Goal: Check status

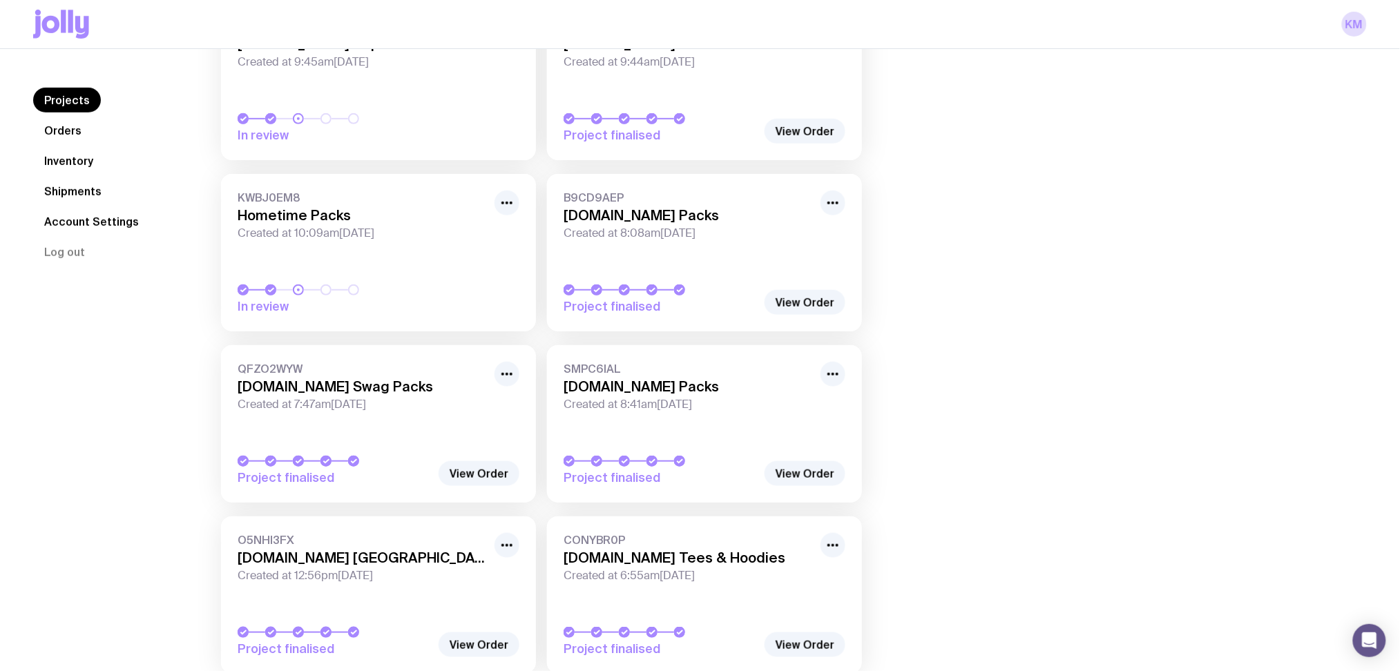
scroll to position [184, 0]
click at [778, 590] on link "CONYBR0P [DOMAIN_NAME] Tees & Hoodies Created at 6:55am[DATE] Project finalised" at bounding box center [704, 592] width 315 height 157
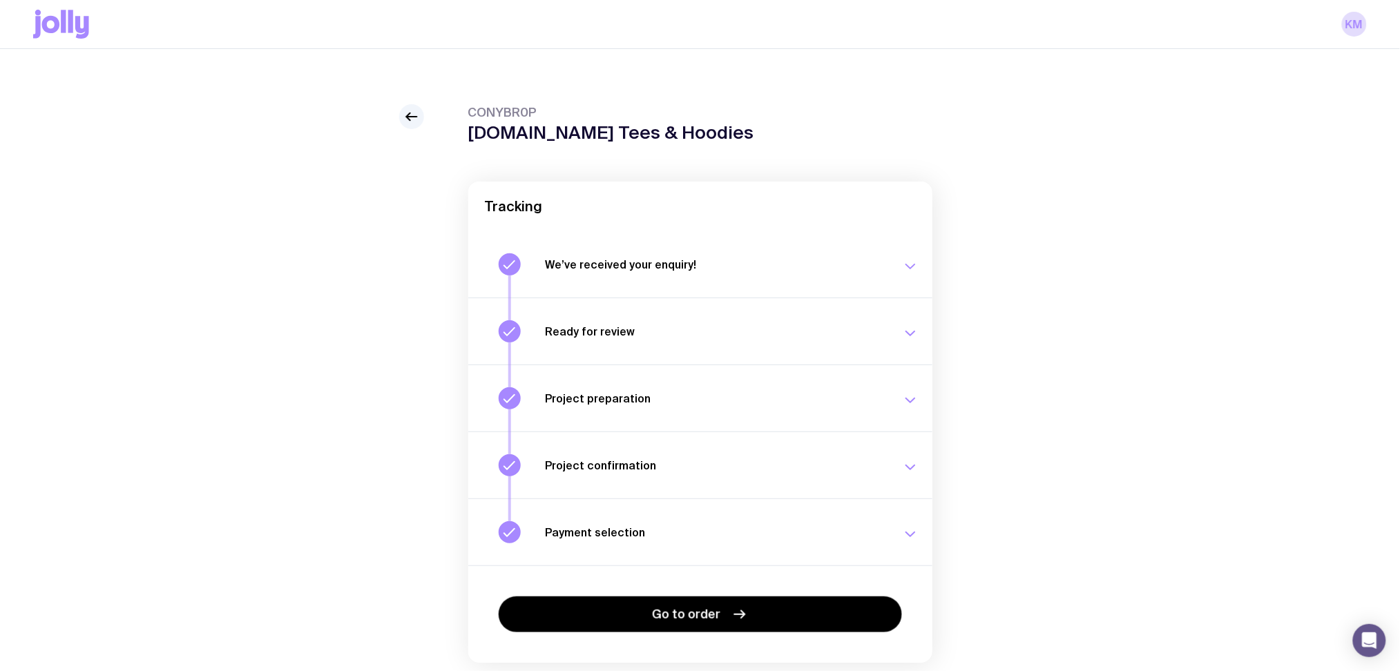
click at [798, 325] on h3 "Ready for review" at bounding box center [715, 332] width 340 height 14
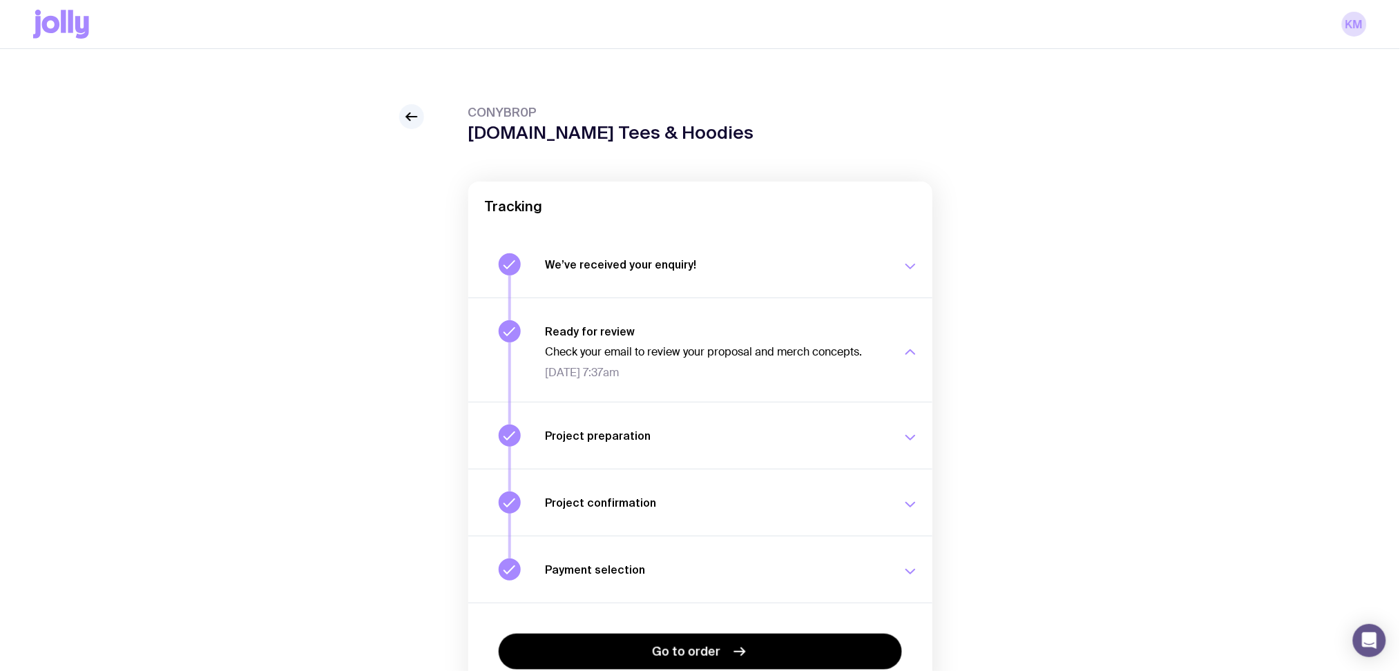
click at [796, 443] on div "Project preparation Your project details are ready for review. [DATE] 11:26am" at bounding box center [731, 436] width 373 height 22
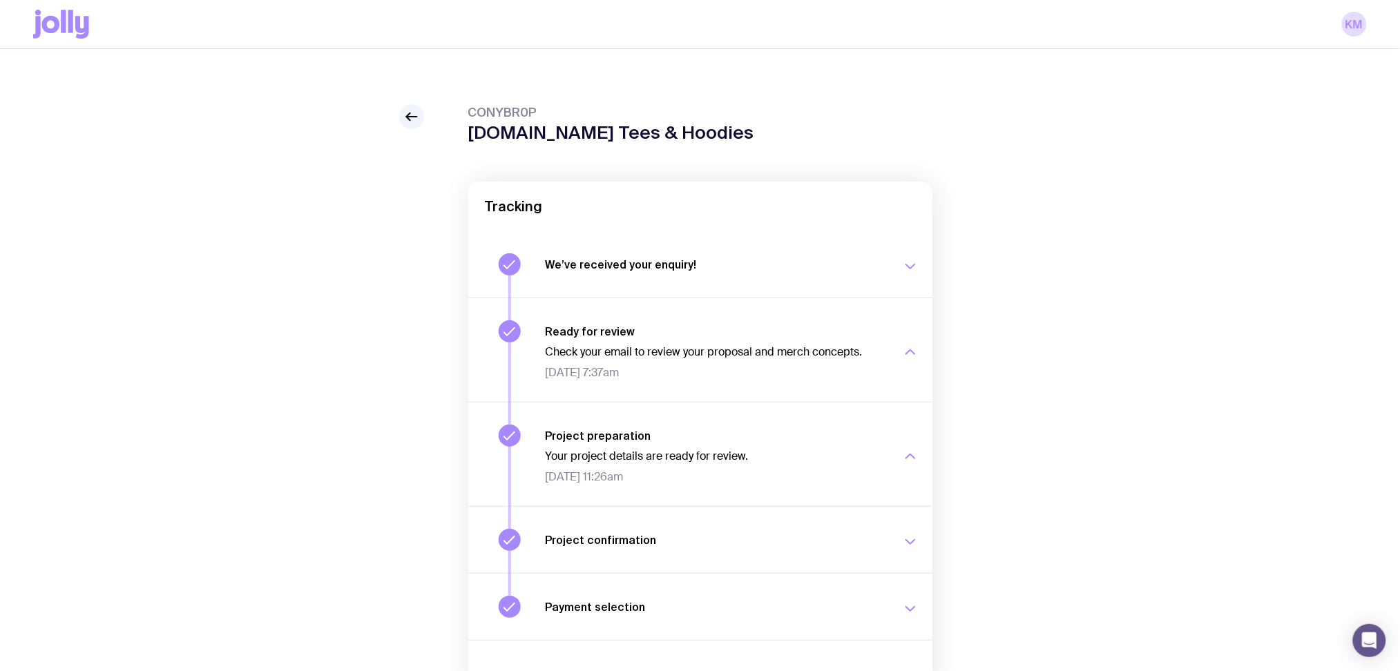
click at [795, 542] on h3 "Project confirmation" at bounding box center [715, 540] width 340 height 14
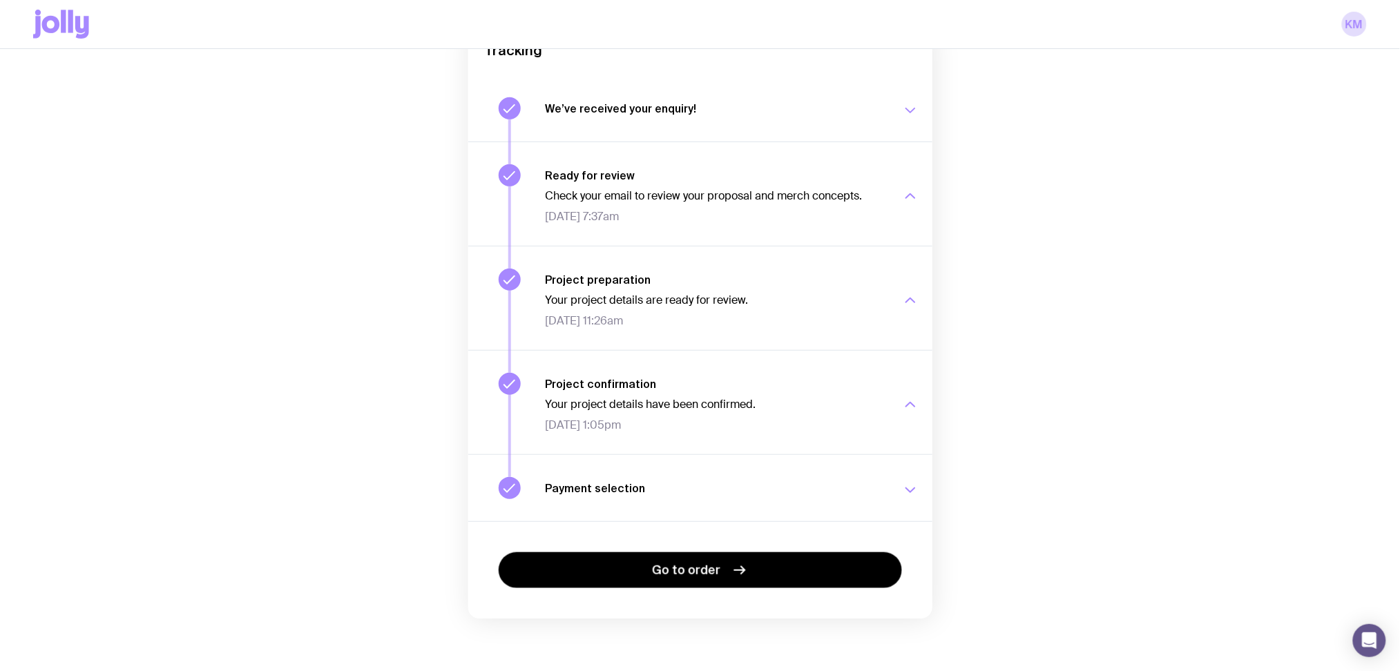
scroll to position [158, 0]
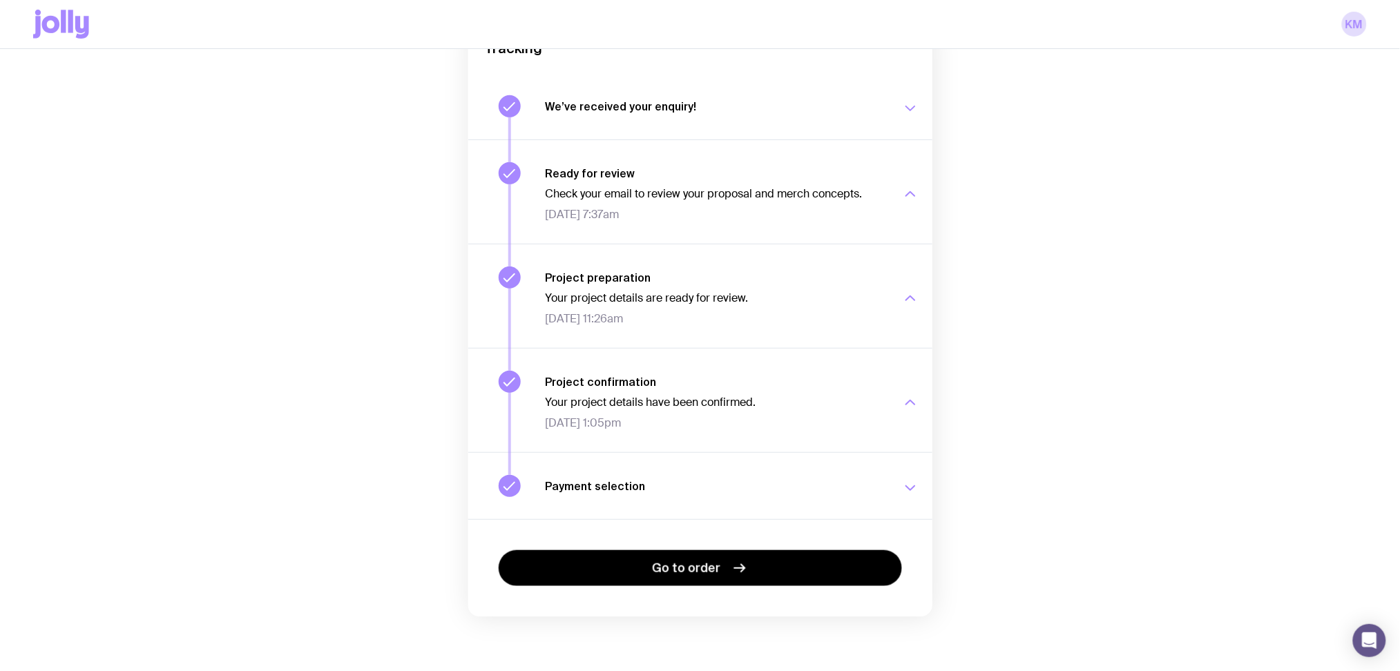
click at [802, 503] on button "Payment selection Choose your payment option to finalise your swag project. [DA…" at bounding box center [700, 485] width 464 height 67
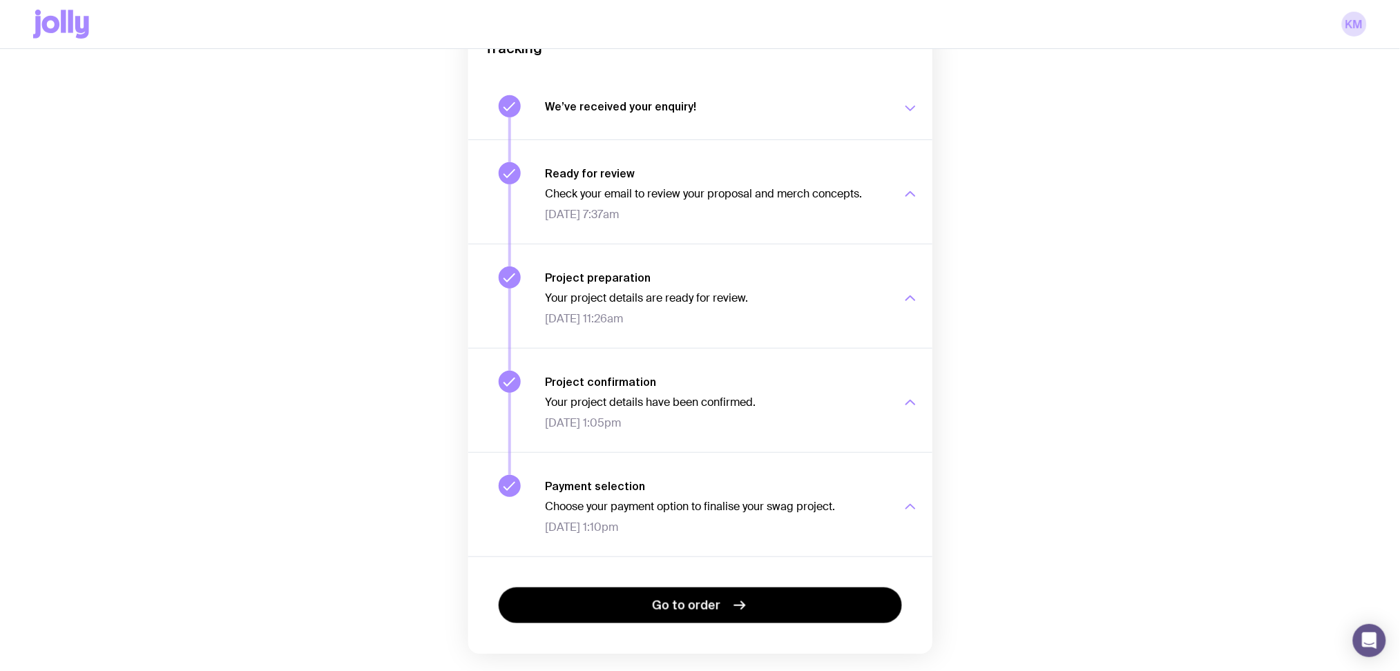
scroll to position [0, 0]
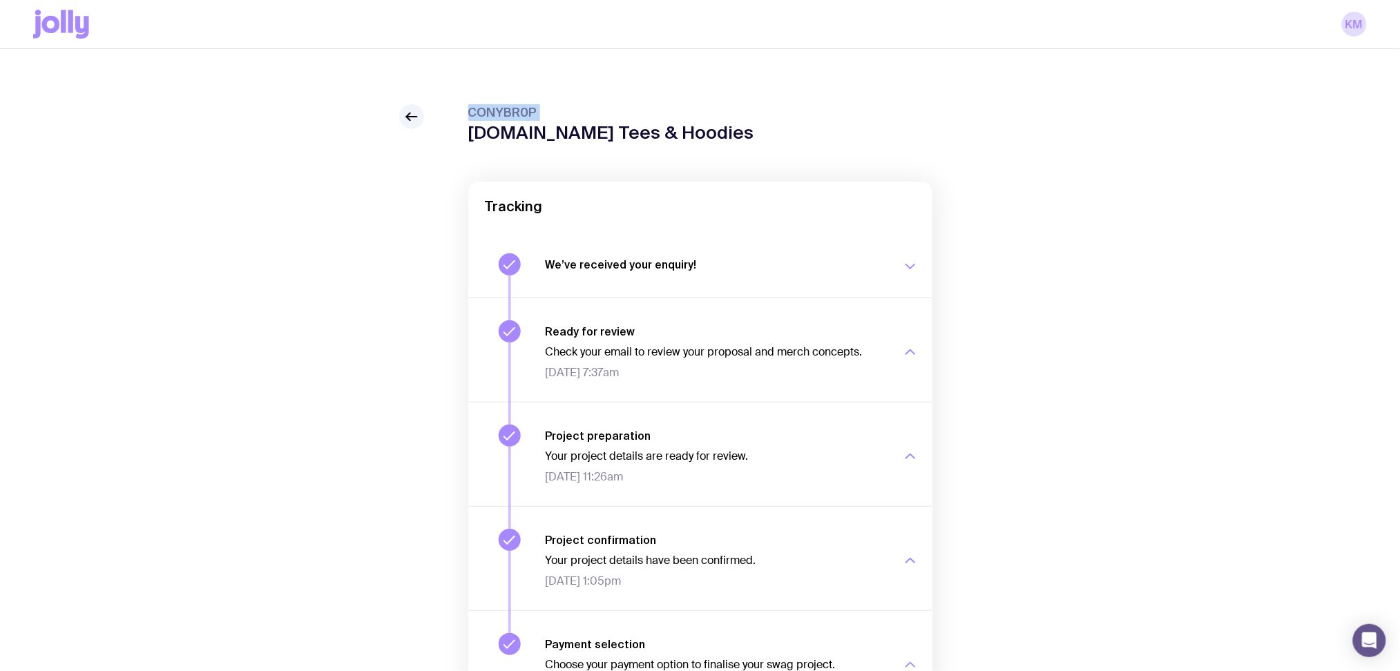
click at [398, 124] on div "CONYBR0P [DOMAIN_NAME] Tees & Hoodies Tracking We’ve received your enquiry! Our…" at bounding box center [699, 485] width 1333 height 763
click at [404, 124] on icon at bounding box center [411, 116] width 17 height 17
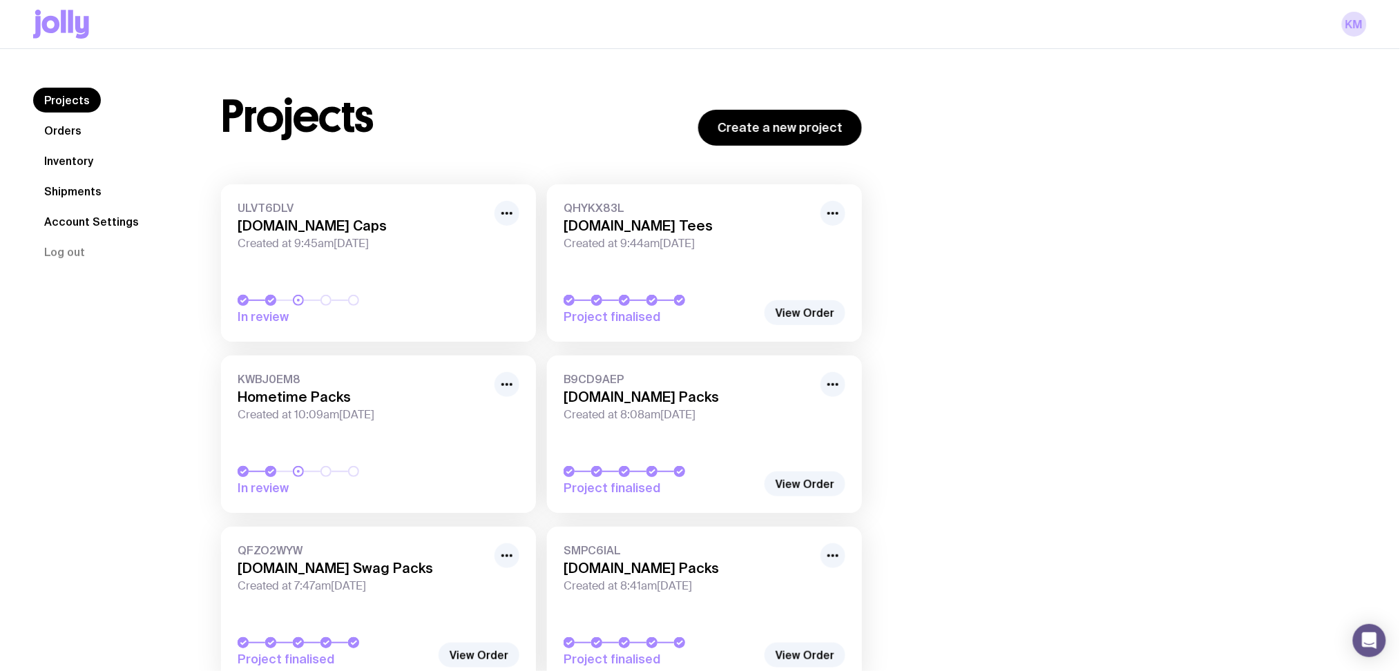
click at [78, 191] on link "Shipments" at bounding box center [72, 191] width 79 height 25
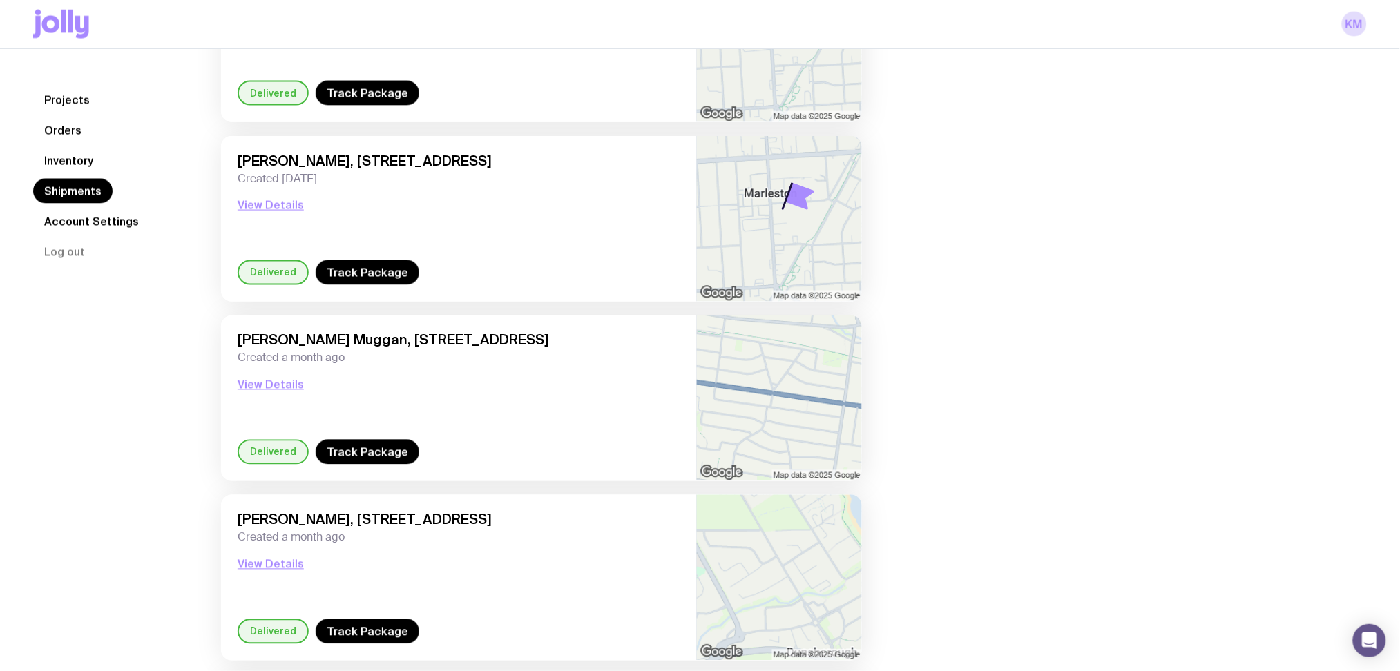
scroll to position [829, 0]
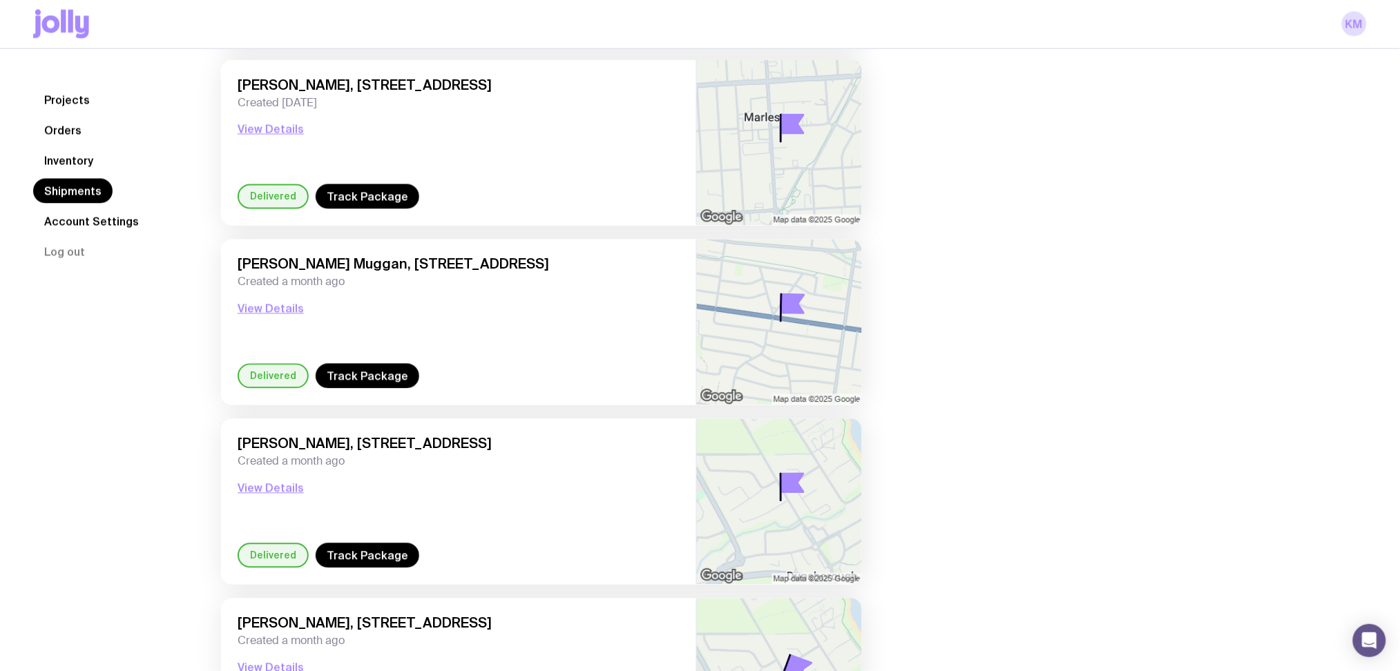
click at [376, 442] on span "[PERSON_NAME], [STREET_ADDRESS]" at bounding box center [459, 444] width 442 height 17
click at [293, 489] on button "View Details" at bounding box center [271, 488] width 66 height 17
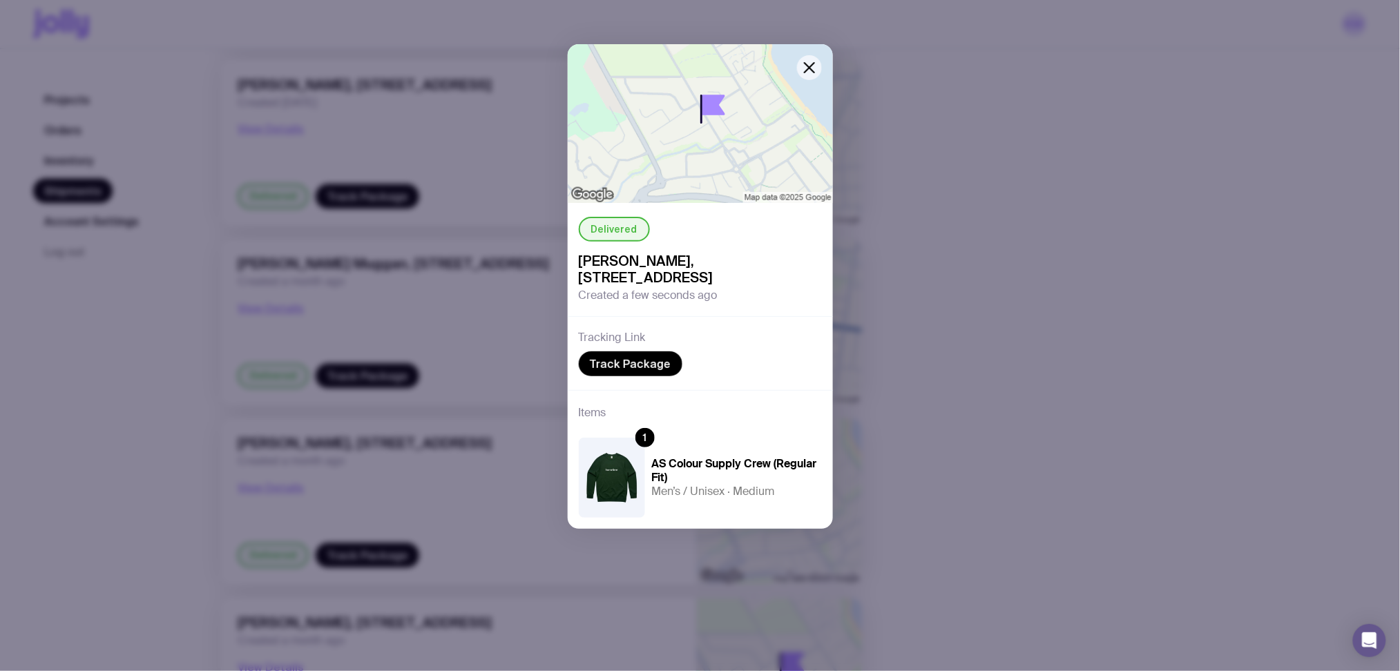
drag, startPoint x: 706, startPoint y: 261, endPoint x: 805, endPoint y: 298, distance: 106.0
click at [805, 286] on span "[PERSON_NAME], [STREET_ADDRESS]" at bounding box center [700, 269] width 243 height 33
copy span "[STREET_ADDRESS]"
